Goal: Task Accomplishment & Management: Use online tool/utility

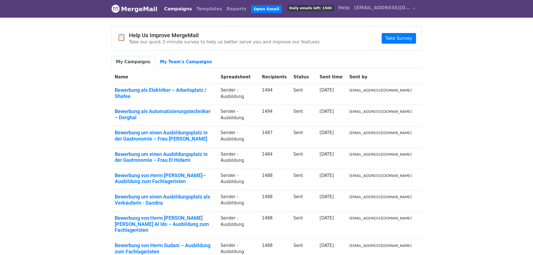
click at [441, 121] on body "MergeMail Campaigns Templates Reports Open Gmail Daily emails left: 1500 Help i…" at bounding box center [266, 169] width 533 height 339
click at [201, 9] on link "Templates" at bounding box center [209, 8] width 30 height 11
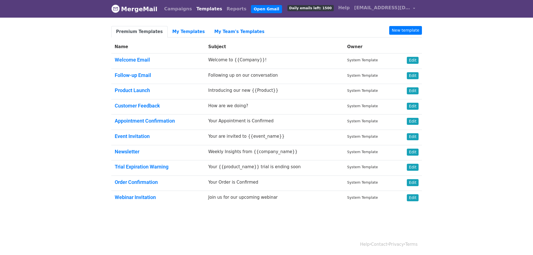
drag, startPoint x: 476, startPoint y: 77, endPoint x: 456, endPoint y: 67, distance: 22.3
click at [475, 77] on body "MergeMail Campaigns Templates Reports Open Gmail Daily emails left: 1500 Help i…" at bounding box center [266, 116] width 533 height 233
click at [188, 31] on link "My Templates" at bounding box center [188, 31] width 42 height 11
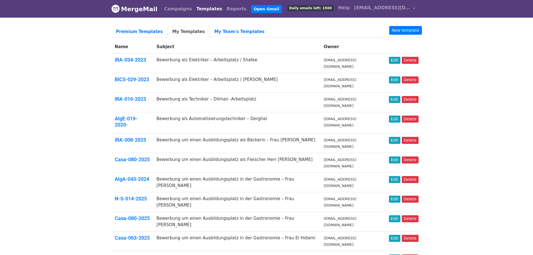
click at [197, 12] on link "Templates" at bounding box center [209, 8] width 30 height 11
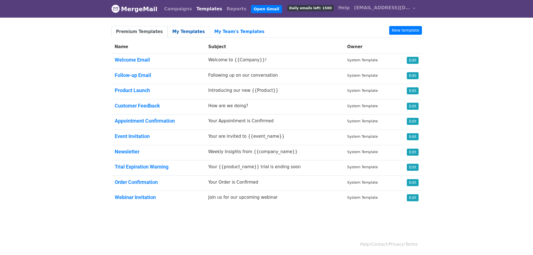
click at [181, 33] on link "My Templates" at bounding box center [188, 31] width 42 height 11
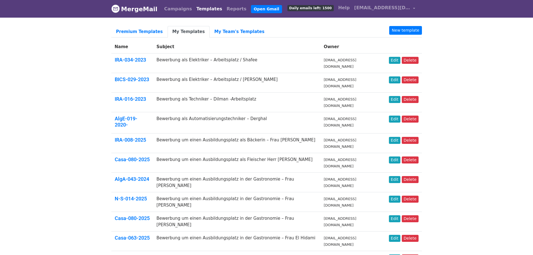
click at [178, 29] on link "My Templates" at bounding box center [188, 31] width 42 height 11
click at [471, 68] on body "MergeMail Campaigns Templates Reports Open Gmail Daily emails left: 1500 Help […" at bounding box center [266, 242] width 533 height 485
click at [476, 92] on body "MergeMail Campaigns Templates Reports Open Gmail Daily emails left: 1500 Help […" at bounding box center [266, 242] width 533 height 485
click at [496, 39] on body "MergeMail Campaigns Templates Reports Open Gmail Daily emails left: 1500 Help i…" at bounding box center [266, 242] width 533 height 485
click at [397, 96] on link "Edit" at bounding box center [394, 99] width 11 height 7
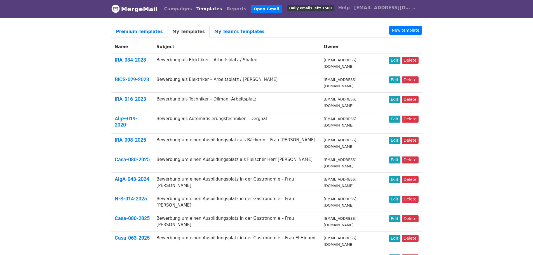
click at [458, 56] on body "MergeMail Campaigns Templates Reports Open Gmail Daily emails left: 1500 Help […" at bounding box center [266, 242] width 533 height 485
click at [412, 32] on link "New template" at bounding box center [405, 30] width 32 height 9
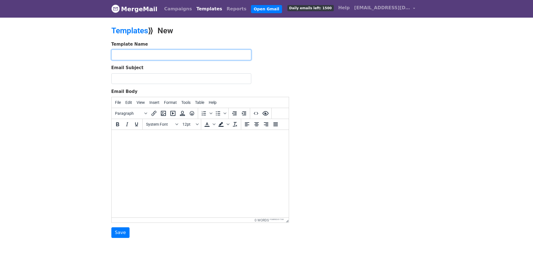
click at [181, 53] on input "text" at bounding box center [181, 54] width 140 height 11
paste input "BICS-034-2024"
type input "BICS-034-2024"
click at [157, 141] on html at bounding box center [199, 137] width 177 height 15
paste body
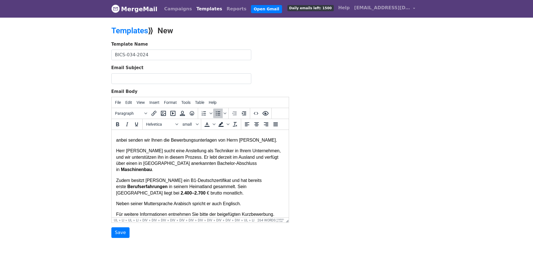
scroll to position [28, 0]
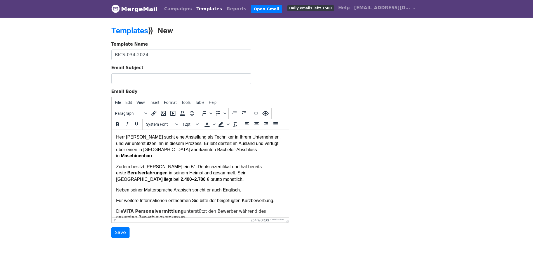
click at [276, 197] on p "Für weitere Informationen entnehmen Sie bitte der beigefügten Kurzbewerbung." at bounding box center [200, 200] width 168 height 6
click at [243, 187] on p "Neben seiner Muttersprache Arabisch spricht er auch Englisch." at bounding box center [200, 190] width 168 height 6
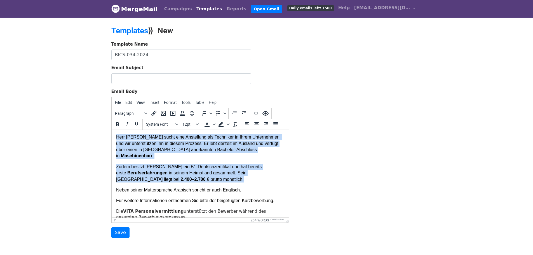
scroll to position [0, 0]
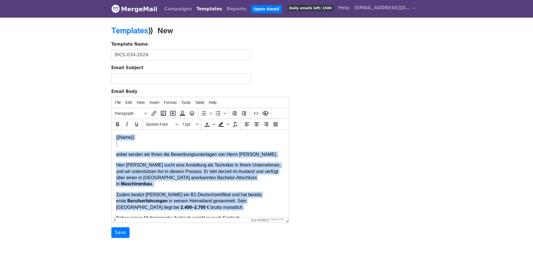
drag, startPoint x: 210, startPoint y: 174, endPoint x: 112, endPoint y: 113, distance: 115.6
copy body "{{Name}} anbei senden wir Ihnen die Bewerbungsunterlagen von Herrn Dilman. Herr…"
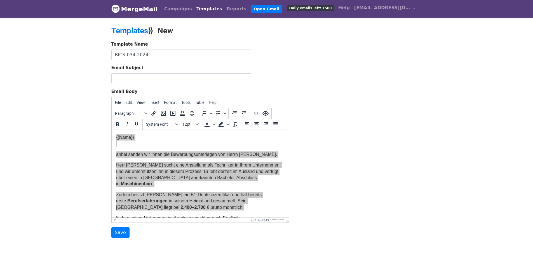
click at [150, 77] on input "Email Subject" at bounding box center [181, 78] width 140 height 11
type input "Bewerbung als Maschinenbauingenieur – Lateef-Arbeitsplatz"
click at [375, 87] on div "Template Name BICS-034-2024 Email Subject Bewerbung als Maschinenbauingenieur –…" at bounding box center [266, 139] width 319 height 197
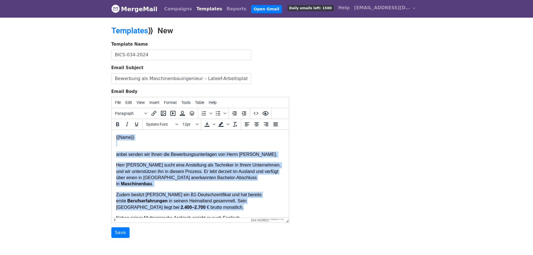
click at [197, 165] on p "Herr Dilman sucht eine Anstellung als Techniker in Ihrem Unternehmen, und wir u…" at bounding box center [200, 174] width 168 height 25
drag, startPoint x: 207, startPoint y: 200, endPoint x: 115, endPoint y: 156, distance: 101.8
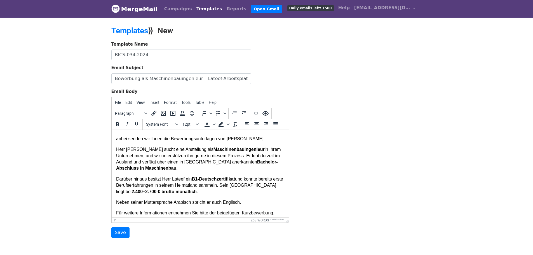
scroll to position [28, 0]
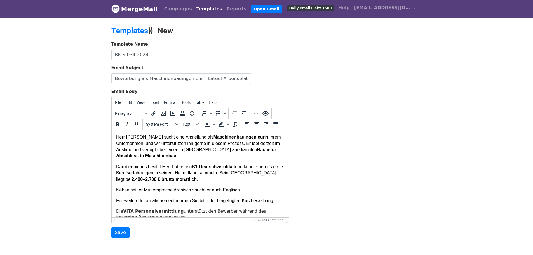
click at [195, 179] on p "Darüber hinaus besitzt Herr Lateef ein B1-Deutschzertifikat und konnte bereits …" at bounding box center [200, 173] width 168 height 19
click at [116, 231] on input "Save" at bounding box center [120, 232] width 18 height 11
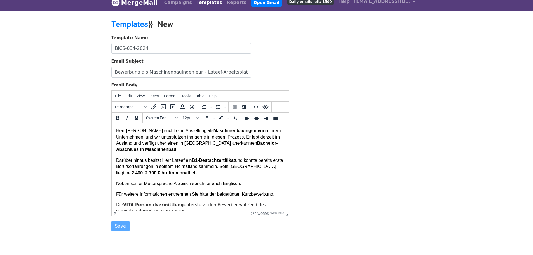
scroll to position [28, 0]
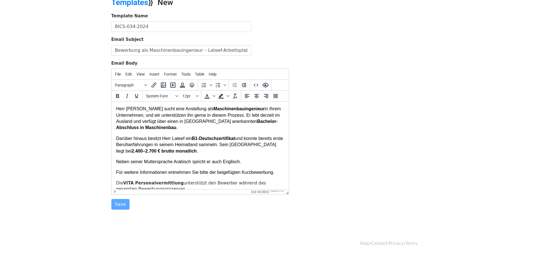
click at [361, 146] on div "Template Name BICS-034-2024 Email Subject Bewerbung als Maschinenbauingenieur –…" at bounding box center [266, 111] width 319 height 197
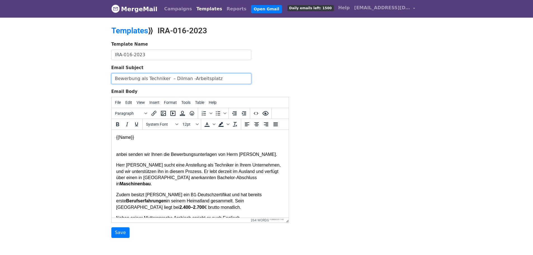
click at [224, 78] on input "Bewerbung als Techniker – Dilman -Arbeitsplatz" at bounding box center [181, 78] width 140 height 11
click at [236, 163] on p "Herr Dilman sucht eine Anstellung als Techniker in Ihrem Unternehmen, und wir u…" at bounding box center [200, 174] width 168 height 25
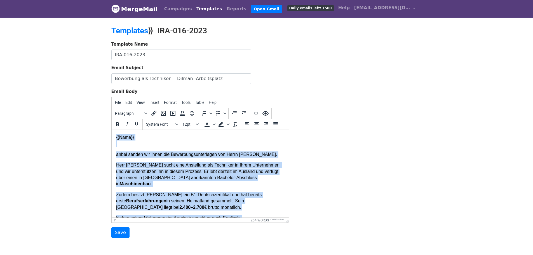
copy body "{{Name}} anbei senden wir Ihnen die Bewerbungsunterlagen von Herrn Dilman. Herr…"
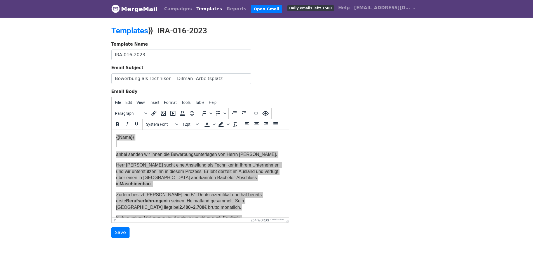
click at [431, 84] on body "MergeMail Campaigns Templates Reports Open Gmail Daily emails left: 1500 Help i…" at bounding box center [266, 130] width 533 height 260
drag, startPoint x: 219, startPoint y: 78, endPoint x: 34, endPoint y: 72, distance: 184.6
click at [34, 72] on body "MergeMail Campaigns Templates Reports Open Gmail Daily emails left: 1500 Help i…" at bounding box center [266, 130] width 533 height 260
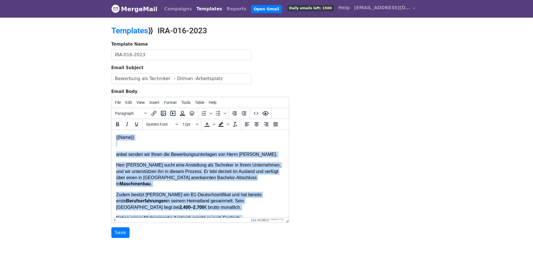
click at [195, 179] on p "Herr Dilman sucht eine Anstellung als Techniker in Ihrem Unternehmen, und wir u…" at bounding box center [200, 174] width 168 height 25
drag, startPoint x: 243, startPoint y: 183, endPoint x: 112, endPoint y: 152, distance: 135.2
copy body "anbei senden wir Ihnen die Bewerbungsunterlagen von Herrn Dilman. Herr Dilman s…"
click at [185, 171] on p "Herr Dilman sucht eine Anstellung als Techniker in Ihrem Unternehmen, und wir u…" at bounding box center [200, 174] width 168 height 25
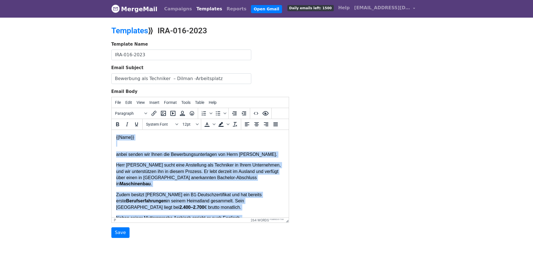
copy body "{{Name}} anbei senden wir Ihnen die Bewerbungsunterlagen von Herrn Dilman. Herr…"
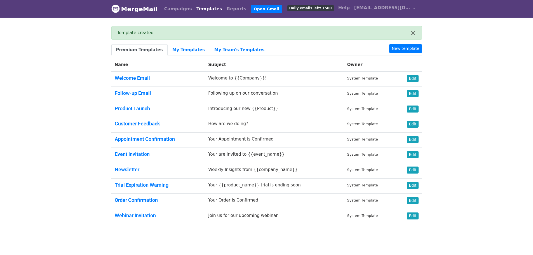
click at [466, 90] on body "MergeMail Campaigns Templates Reports Open Gmail Daily emails left: 1500 Help i…" at bounding box center [266, 125] width 533 height 250
click at [183, 48] on link "My Templates" at bounding box center [188, 49] width 42 height 11
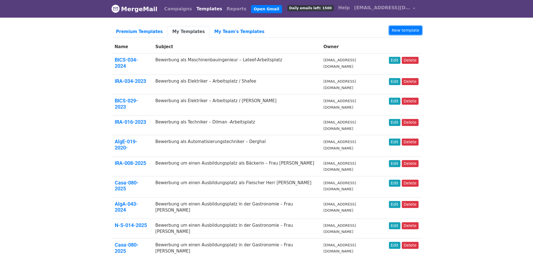
drag, startPoint x: 407, startPoint y: 30, endPoint x: 409, endPoint y: 18, distance: 12.4
click at [407, 30] on link "New template" at bounding box center [405, 30] width 32 height 9
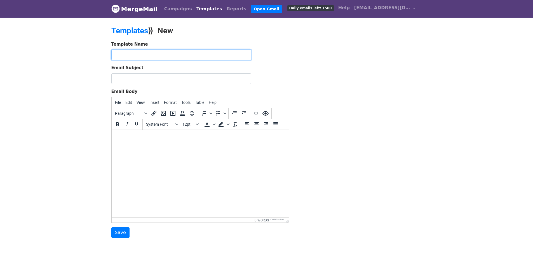
click at [144, 50] on input "text" at bounding box center [181, 54] width 140 height 11
paste input "AlgW-019-2023"
type input "AlgW-019-2023"
drag, startPoint x: 306, startPoint y: 255, endPoint x: 154, endPoint y: 148, distance: 186.2
click at [154, 145] on html at bounding box center [199, 137] width 177 height 15
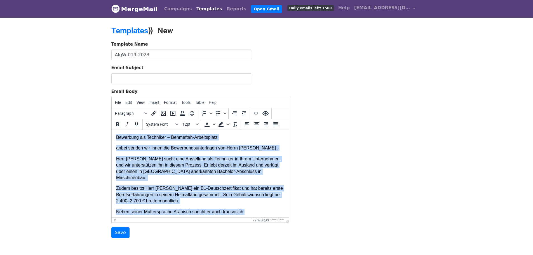
drag, startPoint x: 254, startPoint y: 204, endPoint x: 107, endPoint y: 136, distance: 162.6
click at [111, 136] on html "Bewerbung als Techniker – Benmeftah-Arbeitsplatz anbei senden wir Ihnen die Bew…" at bounding box center [199, 174] width 177 height 89
copy body "Bewerbung als Techniker – Benmeftah-Arbeitsplatz anbei senden wir Ihnen die Bew…"
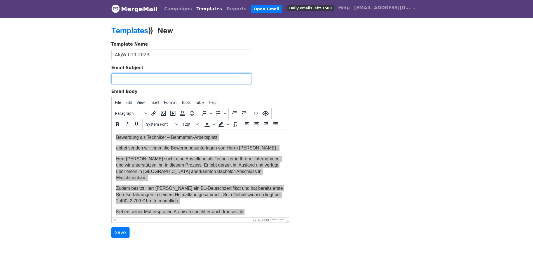
click at [154, 75] on input "Email Subject" at bounding box center [181, 78] width 140 height 11
type input "Bewerbung als Anlagenmechaniker SHK – Benmeftah-Arbeitsplatz"
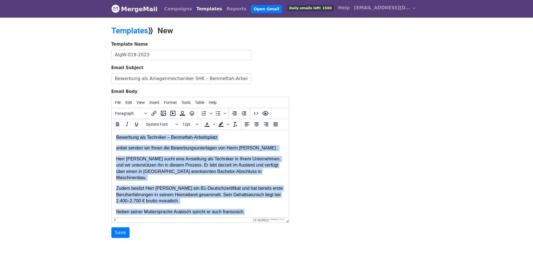
click at [166, 176] on body "Bewerbung als Techniker – Benmeftah-Arbeitsplatz anbei senden wir Ihnen die Bew…" at bounding box center [200, 174] width 168 height 81
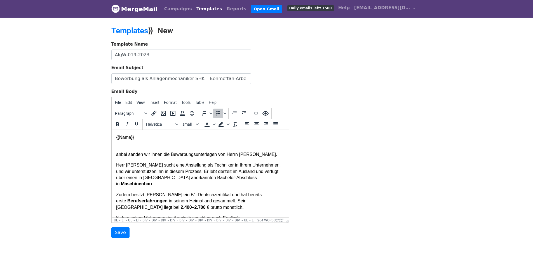
click at [240, 191] on p "Zudem besitzt Herr Dilman ein B1-Deutschzertifikat und hat bereits erste Berufs…" at bounding box center [200, 200] width 168 height 19
click at [213, 201] on p "Zudem besitzt Herr Dilman ein B1-Deutschzertifikat und hat bereits erste Berufs…" at bounding box center [200, 200] width 168 height 19
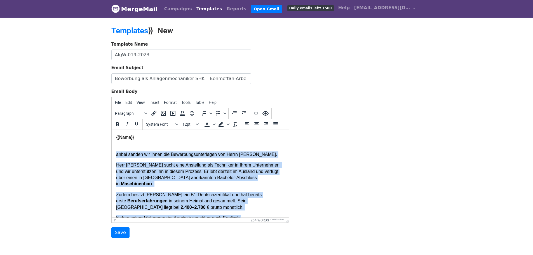
drag, startPoint x: 244, startPoint y: 186, endPoint x: 114, endPoint y: 154, distance: 133.5
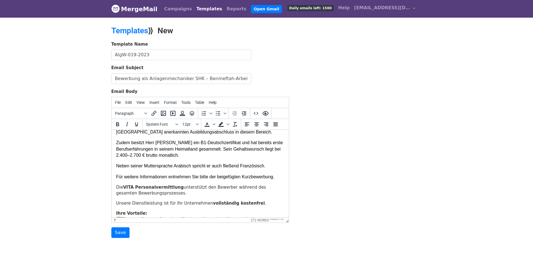
scroll to position [94, 0]
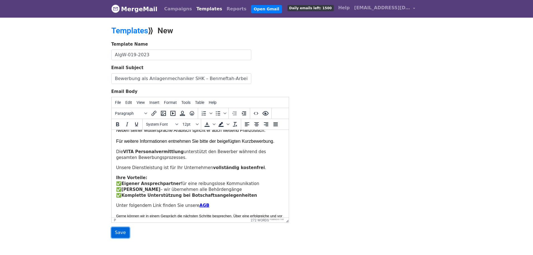
click at [119, 233] on input "Save" at bounding box center [120, 232] width 18 height 11
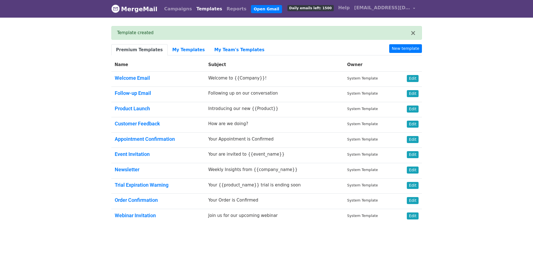
click at [483, 64] on body "MergeMail Campaigns Templates Reports Open Gmail Daily emails left: 1500 Help […" at bounding box center [266, 125] width 533 height 250
click at [464, 75] on body "MergeMail Campaigns Templates Reports Open Gmail Daily emails left: 1500 Help […" at bounding box center [266, 125] width 533 height 250
click at [183, 50] on link "My Templates" at bounding box center [188, 49] width 42 height 11
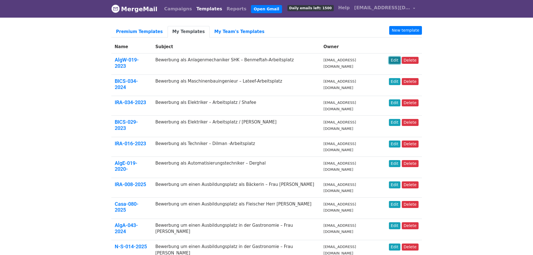
click at [395, 58] on link "Edit" at bounding box center [394, 60] width 11 height 7
click at [396, 60] on link "Edit" at bounding box center [394, 60] width 11 height 7
click at [418, 28] on link "New template" at bounding box center [405, 30] width 32 height 9
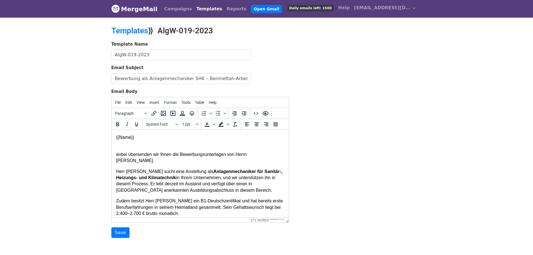
drag, startPoint x: 450, startPoint y: 46, endPoint x: 446, endPoint y: 43, distance: 4.0
click at [220, 79] on input "Bewerbung als Anlagenmechaniker SHK – Benmeftah-Arbeitsplatz" at bounding box center [181, 78] width 140 height 11
click at [236, 176] on p "Herr Benmeftah sucht eine Anstellung als Anlagenmechaniker für Sanitär-, Heizun…" at bounding box center [200, 180] width 168 height 25
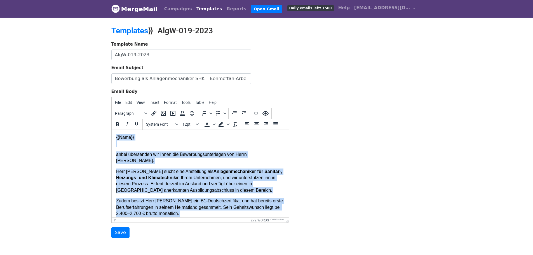
copy body "{{Name}} anbei übersenden wir Ihnen die Bewerbungsunterlagen von Herrn Nassim B…"
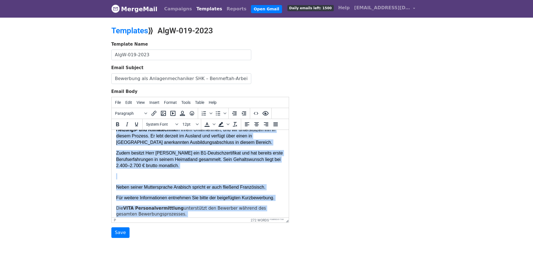
scroll to position [56, 0]
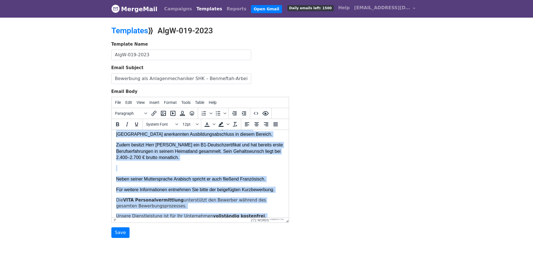
click at [143, 169] on p at bounding box center [200, 168] width 168 height 6
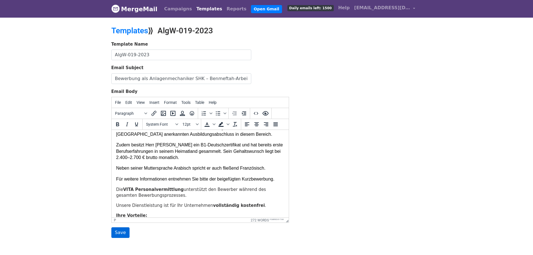
click at [119, 230] on input "Save" at bounding box center [120, 232] width 18 height 11
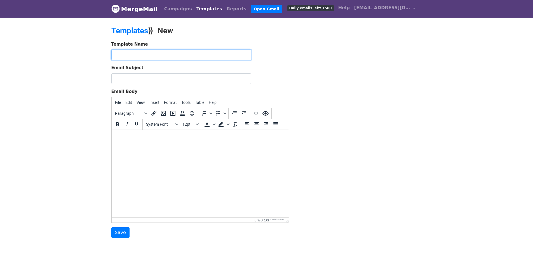
click at [151, 51] on input "text" at bounding box center [181, 54] width 140 height 11
paste input "AlgW-036-2024"
type input "AlgW-036-2024"
drag, startPoint x: 370, startPoint y: 64, endPoint x: 390, endPoint y: 5, distance: 62.2
click at [368, 58] on div "Template Name AlgW-036-2024 Email Subject Email Body File Edit View Insert Form…" at bounding box center [266, 139] width 319 height 197
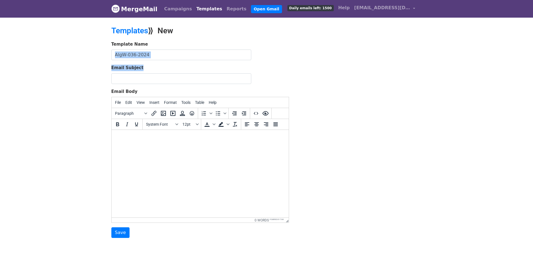
click at [137, 136] on body at bounding box center [200, 137] width 168 height 6
paste body
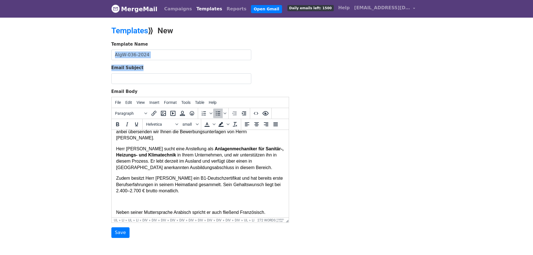
scroll to position [21, 0]
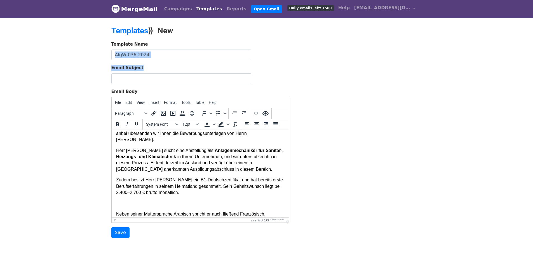
click at [143, 204] on p at bounding box center [200, 203] width 168 height 6
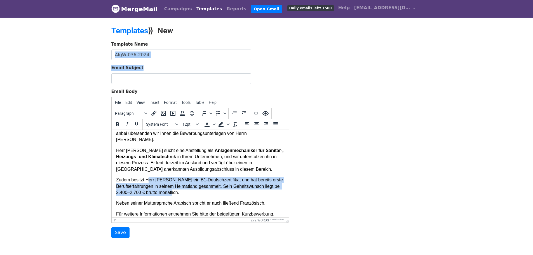
drag, startPoint x: 188, startPoint y: 193, endPoint x: 147, endPoint y: 178, distance: 43.8
click at [147, 178] on p "Zudem besitzt Herr [PERSON_NAME] ein B1-Deutschzertifikat und hat bereits erste…" at bounding box center [200, 186] width 168 height 19
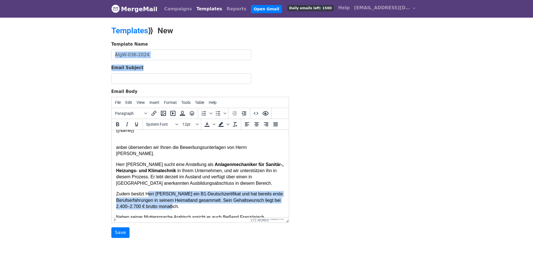
scroll to position [0, 0]
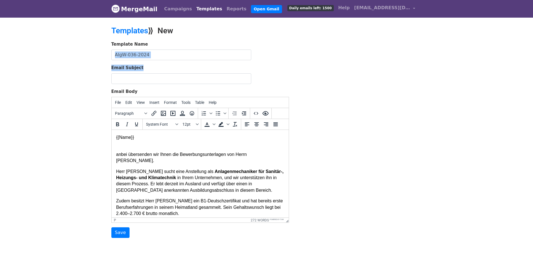
click at [193, 179] on p "Herr Benmeftah sucht eine Anstellung als Anlagenmechaniker für Sanitär-, Heizun…" at bounding box center [200, 180] width 168 height 25
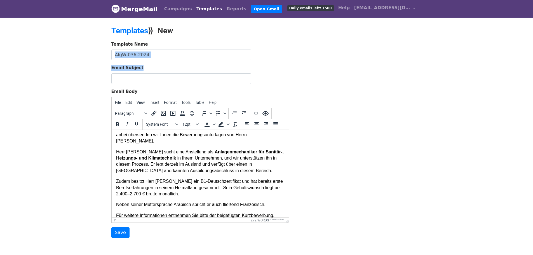
scroll to position [28, 0]
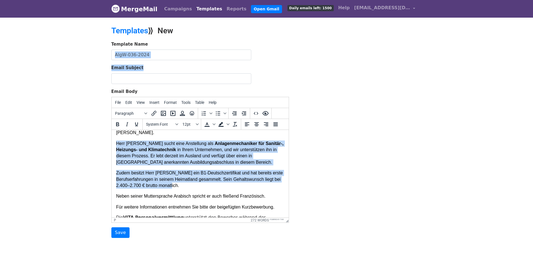
drag, startPoint x: 191, startPoint y: 186, endPoint x: 115, endPoint y: 142, distance: 86.9
copy body "Herr Benmeftah sucht eine Anstellung als Anlagenmechaniker für Sanitär-, Heizun…"
click at [188, 172] on p "Zudem besitzt Herr [PERSON_NAME] ein B1-Deutschzertifikat und hat bereits erste…" at bounding box center [200, 179] width 168 height 19
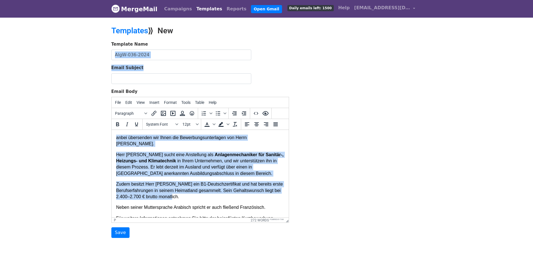
scroll to position [0, 0]
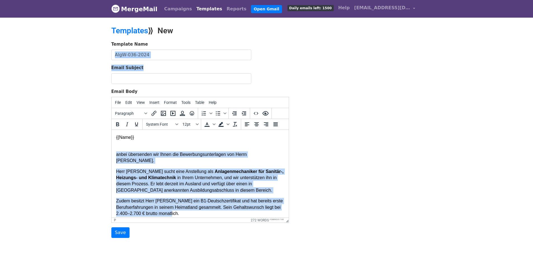
drag, startPoint x: 179, startPoint y: 185, endPoint x: 112, endPoint y: 150, distance: 76.2
copy body "anbei übersenden wir Ihnen die Bewerbungsunterlagen von Herrn Nassim Benmeftah.…"
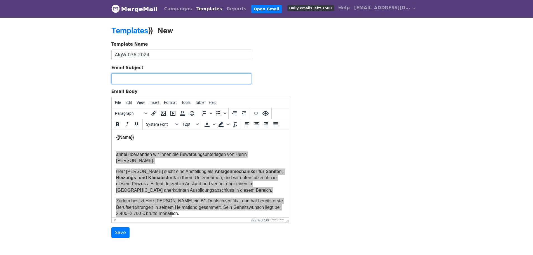
click at [140, 79] on input "Email Subject" at bounding box center [181, 78] width 140 height 11
type input "Bewerbung als Anlagenmechaniker SHK – Mazri-Arbeitsplatz"
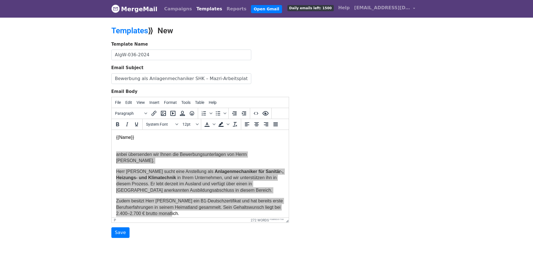
click at [403, 99] on div "Template Name AlgW-036-2024 Email Subject Bewerbung als Anlagenmechaniker SHK –…" at bounding box center [266, 139] width 319 height 197
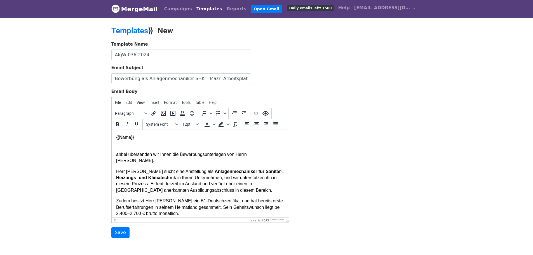
click at [209, 139] on p "{{Name}}" at bounding box center [200, 140] width 168 height 13
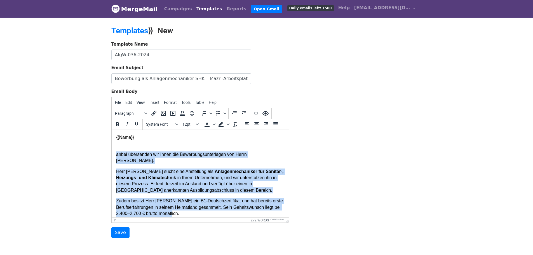
drag, startPoint x: 198, startPoint y: 186, endPoint x: 114, endPoint y: 156, distance: 89.1
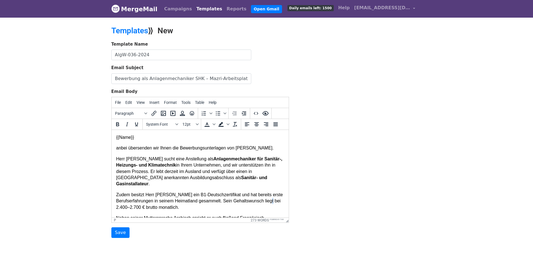
click at [120, 199] on p "Zudem besitzt Herr Mazri ein B1-Deutschzertifikat und hat bereits erste Berufse…" at bounding box center [200, 200] width 168 height 19
click at [132, 199] on p "Zudem besitzt Herr Mazri ein B1-Deutschzertifikat und hat bereits erste Berufse…" at bounding box center [200, 200] width 168 height 19
drag, startPoint x: 126, startPoint y: 200, endPoint x: 114, endPoint y: 200, distance: 12.0
drag, startPoint x: 137, startPoint y: 200, endPoint x: 128, endPoint y: 200, distance: 9.0
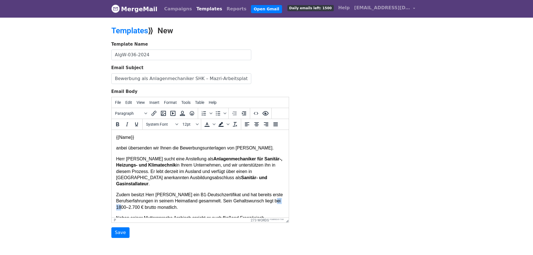
click at [128, 200] on p "Zudem besitzt Herr Mazri ein B1-Deutschzertifikat und hat bereits erste Berufse…" at bounding box center [200, 200] width 168 height 19
copy p "2.700"
drag, startPoint x: 125, startPoint y: 200, endPoint x: 118, endPoint y: 200, distance: 6.4
click at [118, 200] on p "Zudem besitzt Herr Mazri ein B1-Deutschzertifikat und hat bereits erste Berufse…" at bounding box center [200, 200] width 168 height 19
click at [117, 198] on p "Zudem besitzt Herr Mazri ein B1-Deutschzertifikat und hat bereits erste Berufse…" at bounding box center [200, 200] width 168 height 19
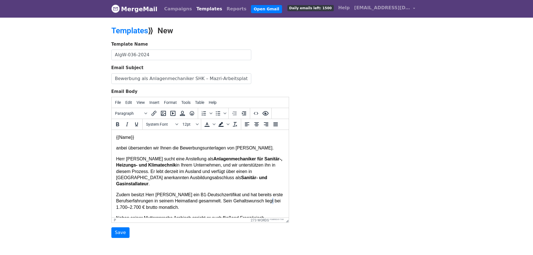
click at [120, 198] on p "Zudem besitzt Herr Mazri ein B1-Deutschzertifikat und hat bereits erste Berufse…" at bounding box center [200, 200] width 168 height 19
drag, startPoint x: 139, startPoint y: 200, endPoint x: 128, endPoint y: 198, distance: 10.6
click at [128, 198] on p "Zudem besitzt Herr Mazri ein B1-Deutschzertifikat und hat bereits erste Berufse…" at bounding box center [200, 200] width 168 height 19
drag, startPoint x: 134, startPoint y: 199, endPoint x: 131, endPoint y: 199, distance: 3.4
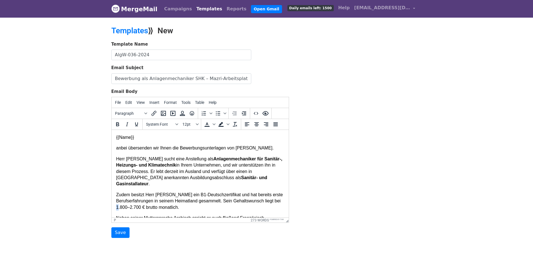
click at [131, 199] on p "Zudem besitzt Herr Mazri ein B1-Deutschzertifikat und hat bereits erste Berufse…" at bounding box center [200, 200] width 168 height 19
click at [133, 199] on p "Zudem besitzt Herr Mazri ein B1-Deutschzertifikat und hat bereits erste Berufse…" at bounding box center [200, 200] width 168 height 19
click at [150, 201] on p "Zudem besitzt Herr Mazri ein B1-Deutschzertifikat und hat bereits erste Berufse…" at bounding box center [200, 200] width 168 height 19
drag, startPoint x: 139, startPoint y: 200, endPoint x: 115, endPoint y: 198, distance: 23.9
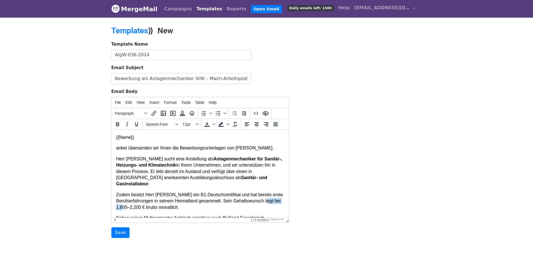
copy p "1.800–2.200"
click at [135, 203] on p "Zudem besitzt Herr Mazri ein B1-Deutschzertifikat und hat bereits erste Berufse…" at bounding box center [200, 200] width 168 height 19
click at [132, 199] on p "Zudem besitzt Herr Mazri ein B1-Deutschzertifikat und hat bereits erste Berufse…" at bounding box center [200, 200] width 168 height 19
click at [179, 215] on p "Neben seiner Muttersprache Arabisch spricht er auch fließend Französisch." at bounding box center [200, 218] width 168 height 6
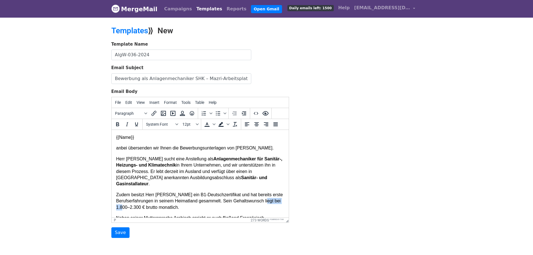
drag, startPoint x: 138, startPoint y: 200, endPoint x: 115, endPoint y: 198, distance: 23.0
click at [116, 198] on p "Zudem besitzt Herr Mazri ein B1-Deutschzertifikat und hat bereits erste Berufse…" at bounding box center [200, 200] width 168 height 19
copy p "1.800–2.300"
click at [121, 233] on input "Save" at bounding box center [120, 232] width 18 height 11
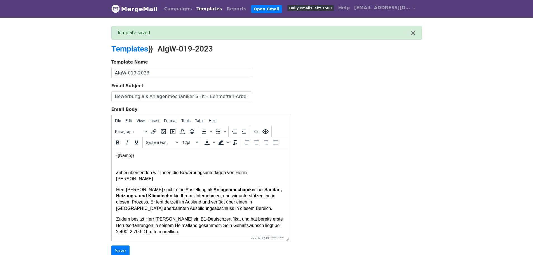
click at [467, 92] on body "MergeMail Campaigns Templates Reports Open Gmail Daily emails left: 1500 Help […" at bounding box center [266, 139] width 533 height 278
click at [425, 114] on div "Template Name AlgW-019-2023 Email Subject Bewerbung als Anlagenmechaniker SHK –…" at bounding box center [266, 157] width 319 height 197
drag, startPoint x: 124, startPoint y: 248, endPoint x: 36, endPoint y: 85, distance: 185.2
click at [124, 248] on input "Save" at bounding box center [120, 250] width 18 height 11
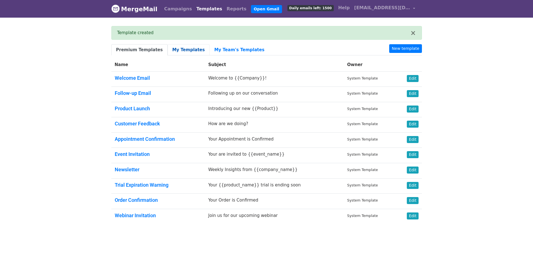
click at [175, 49] on link "My Templates" at bounding box center [188, 49] width 42 height 11
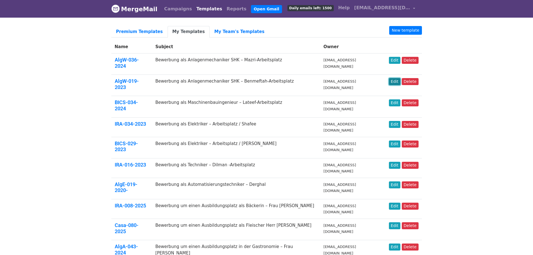
click at [397, 78] on link "Edit" at bounding box center [394, 81] width 11 height 7
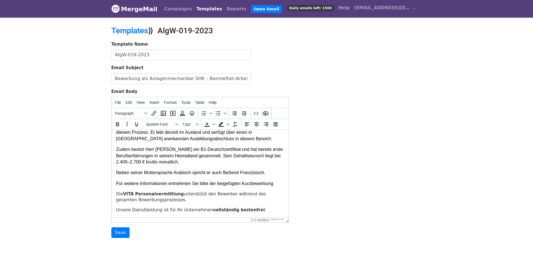
scroll to position [56, 0]
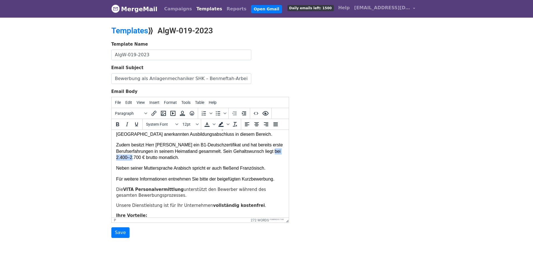
drag, startPoint x: 138, startPoint y: 159, endPoint x: 116, endPoint y: 157, distance: 22.1
click at [116, 157] on p "Zudem besitzt Herr Benmeftah ein B1-Deutschzertifikat und hat bereits erste Ber…" at bounding box center [200, 151] width 168 height 19
paste body
click at [114, 234] on input "Save" at bounding box center [120, 232] width 18 height 11
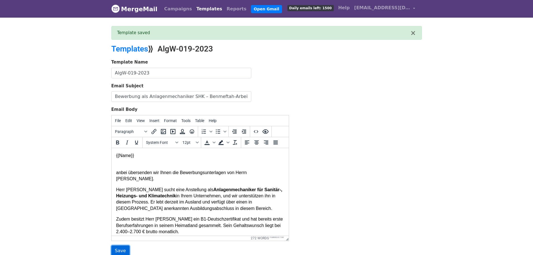
click at [120, 251] on input "Save" at bounding box center [120, 250] width 18 height 11
click at [415, 8] on link "[EMAIL_ADDRESS][DOMAIN_NAME]" at bounding box center [384, 8] width 65 height 13
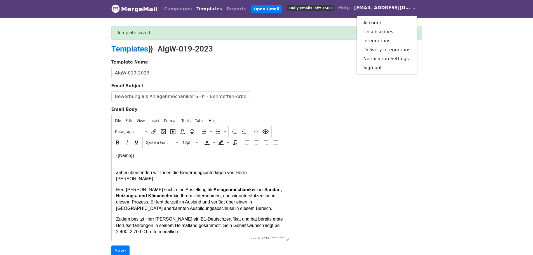
click at [410, 141] on div "Template Name AlgW-019-2023 Email Subject Bewerbung als Anlagenmechaniker SHK –…" at bounding box center [266, 157] width 319 height 197
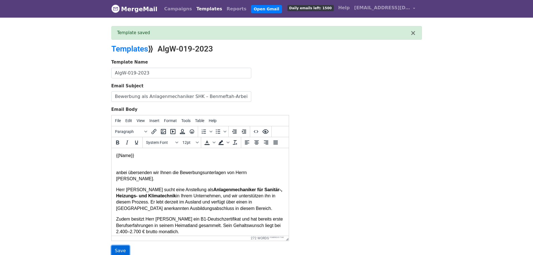
click at [117, 249] on input "Save" at bounding box center [120, 250] width 18 height 11
click at [412, 8] on link "[EMAIL_ADDRESS][DOMAIN_NAME]" at bounding box center [384, 8] width 65 height 13
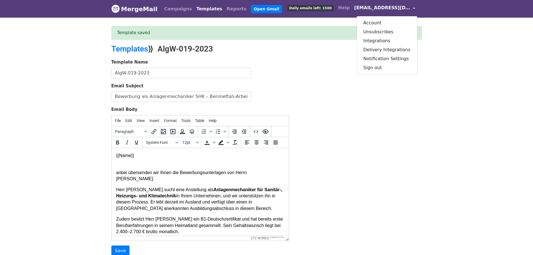
click at [377, 73] on div "Account Unsubscribes Integrations Delivery Integrations Notification Settings S…" at bounding box center [386, 45] width 61 height 59
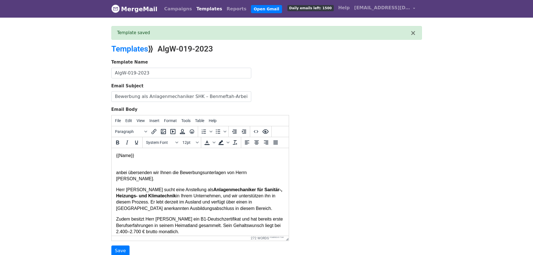
click at [377, 70] on div "Template Name AlgW-019-2023 Email Subject Bewerbung als Anlagenmechaniker SHK –…" at bounding box center [266, 157] width 319 height 197
click at [413, 7] on link "[EMAIL_ADDRESS][DOMAIN_NAME]" at bounding box center [384, 8] width 65 height 13
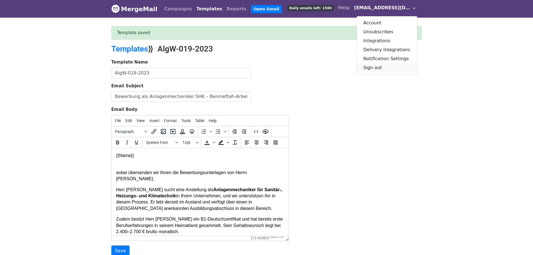
click at [384, 67] on link "Sign out" at bounding box center [386, 67] width 60 height 9
